Goal: Information Seeking & Learning: Find specific fact

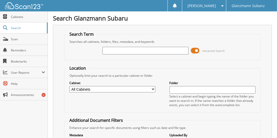
click at [126, 51] on input "text" at bounding box center [145, 51] width 86 height 8
type input "M8292487"
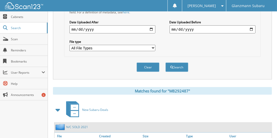
scroll to position [192, 0]
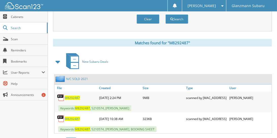
click at [75, 96] on span "M8292487" at bounding box center [72, 98] width 15 height 4
